Goal: Navigation & Orientation: Find specific page/section

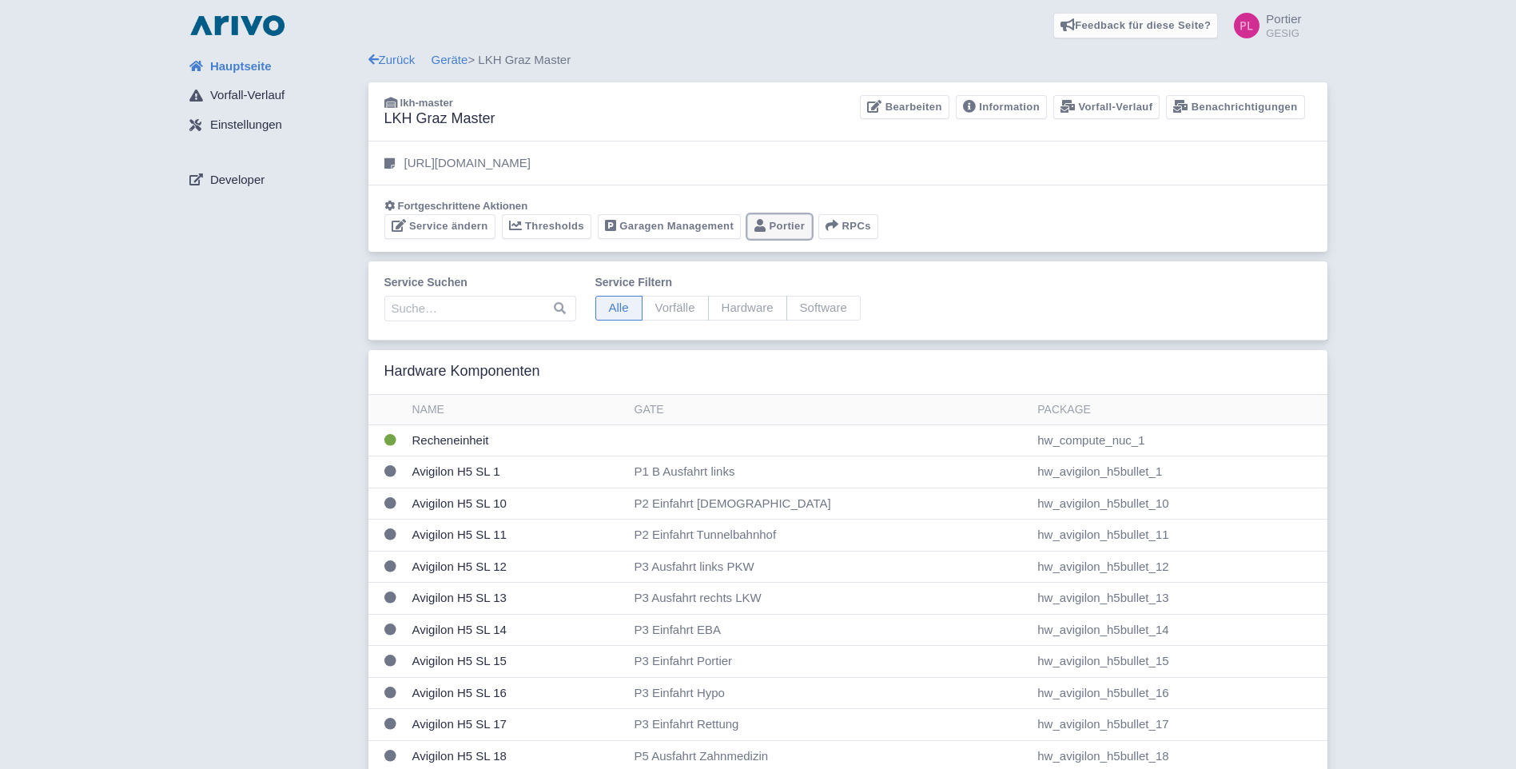
click at [781, 223] on link "Portier" at bounding box center [779, 226] width 65 height 25
